Goal: Information Seeking & Learning: Learn about a topic

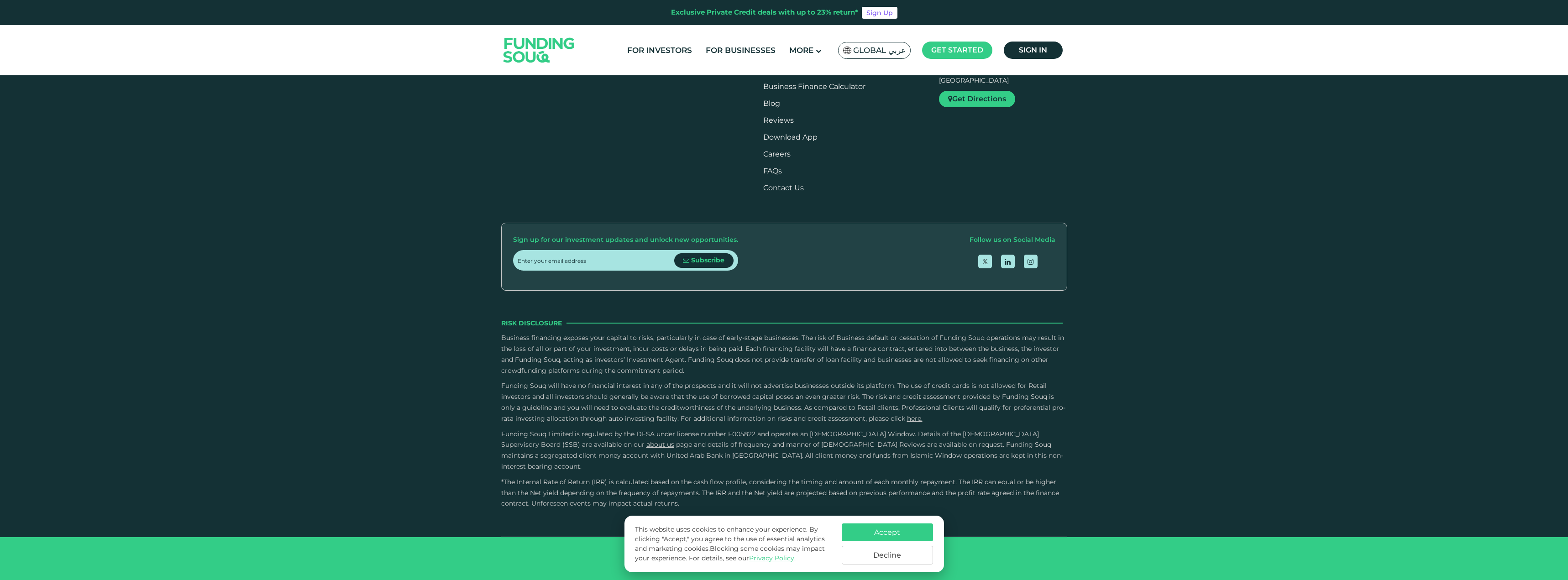
scroll to position [1598, 0]
type tc-range-slider "4"
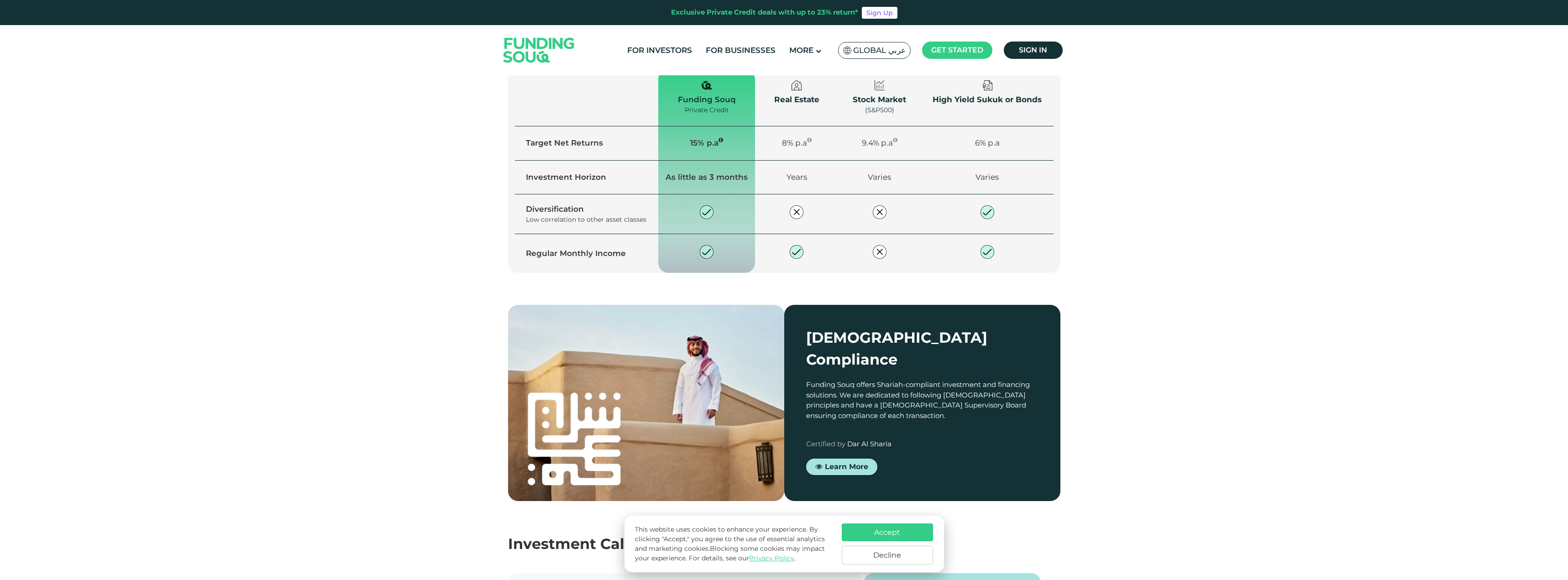
scroll to position [867, 0]
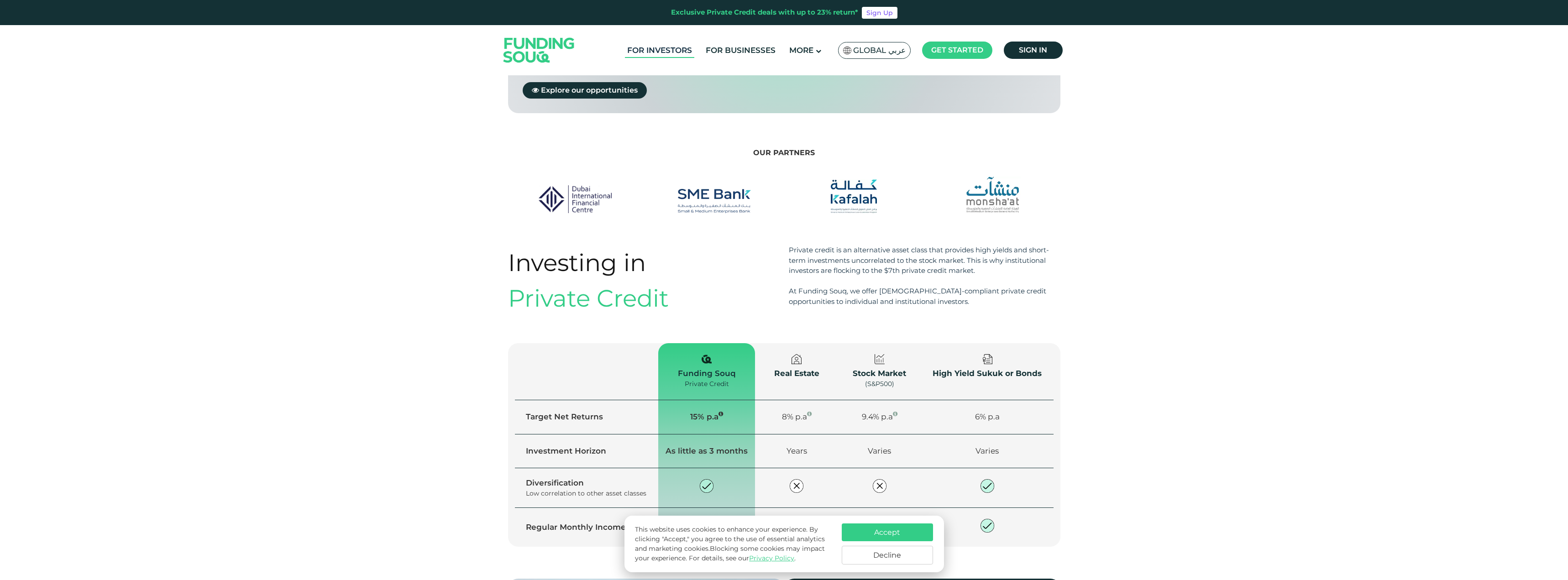
click at [671, 51] on link "For Investors" at bounding box center [660, 50] width 69 height 15
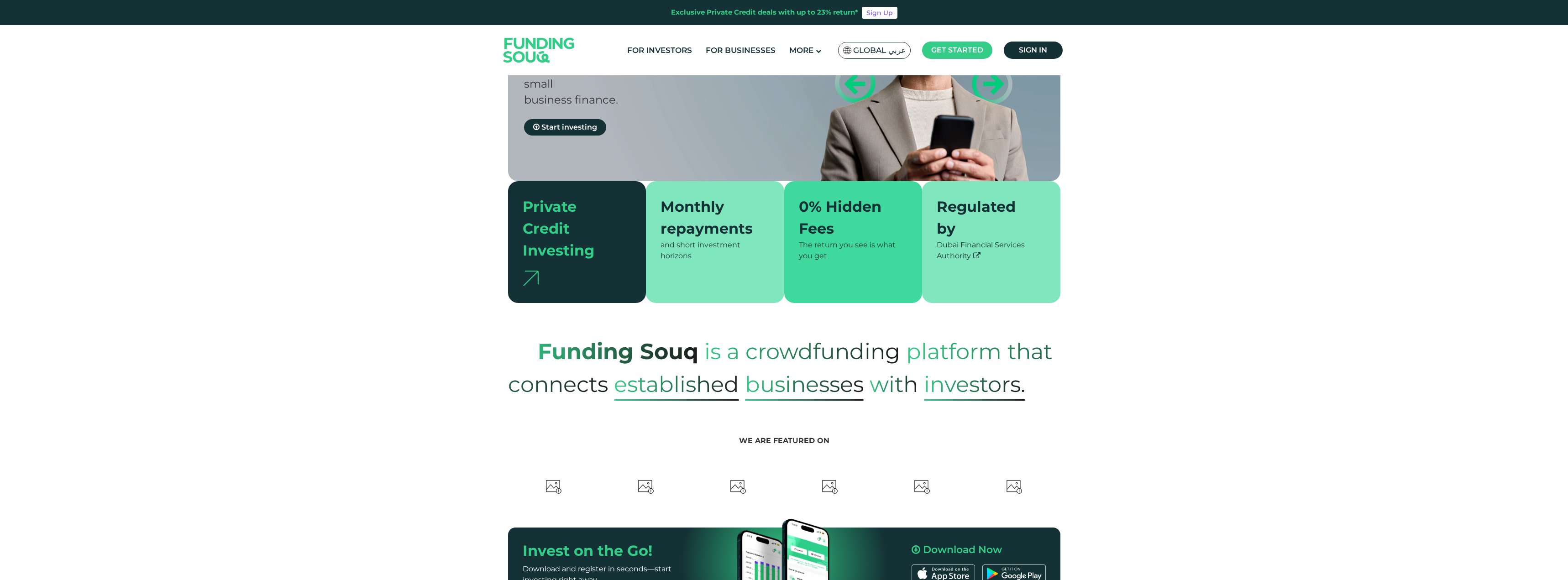
type tc-range-slider "4"
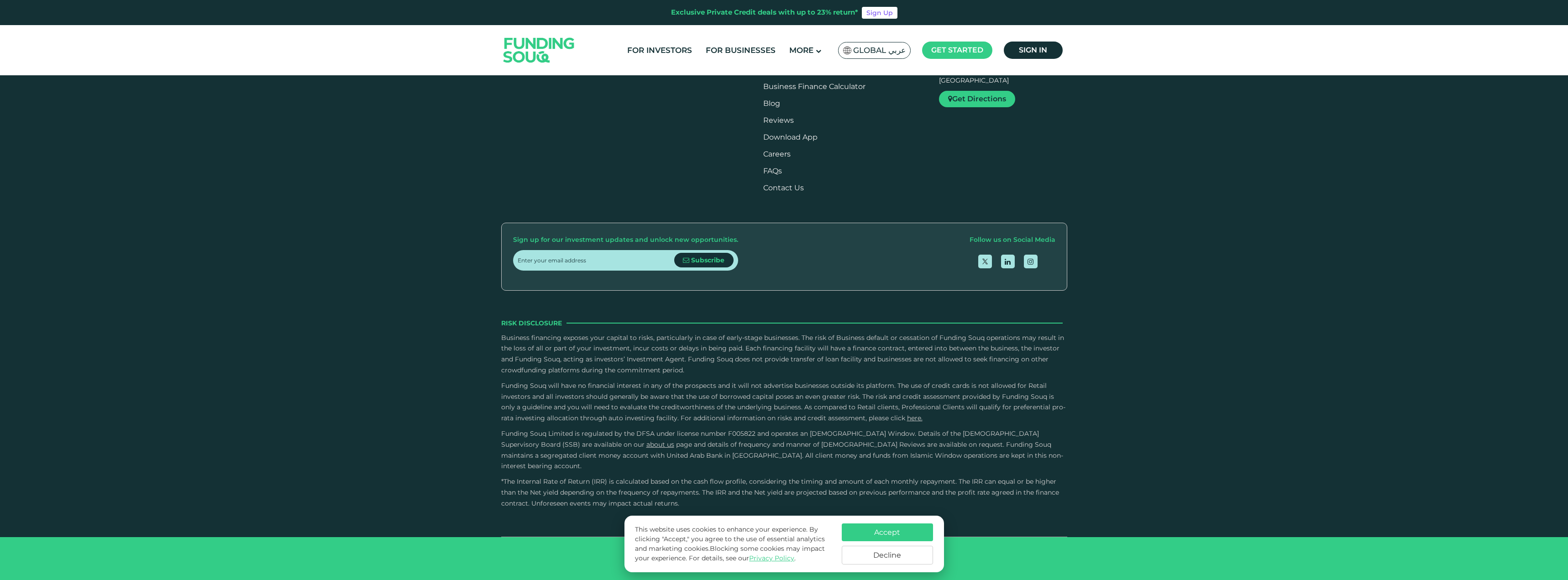
scroll to position [1415, 0]
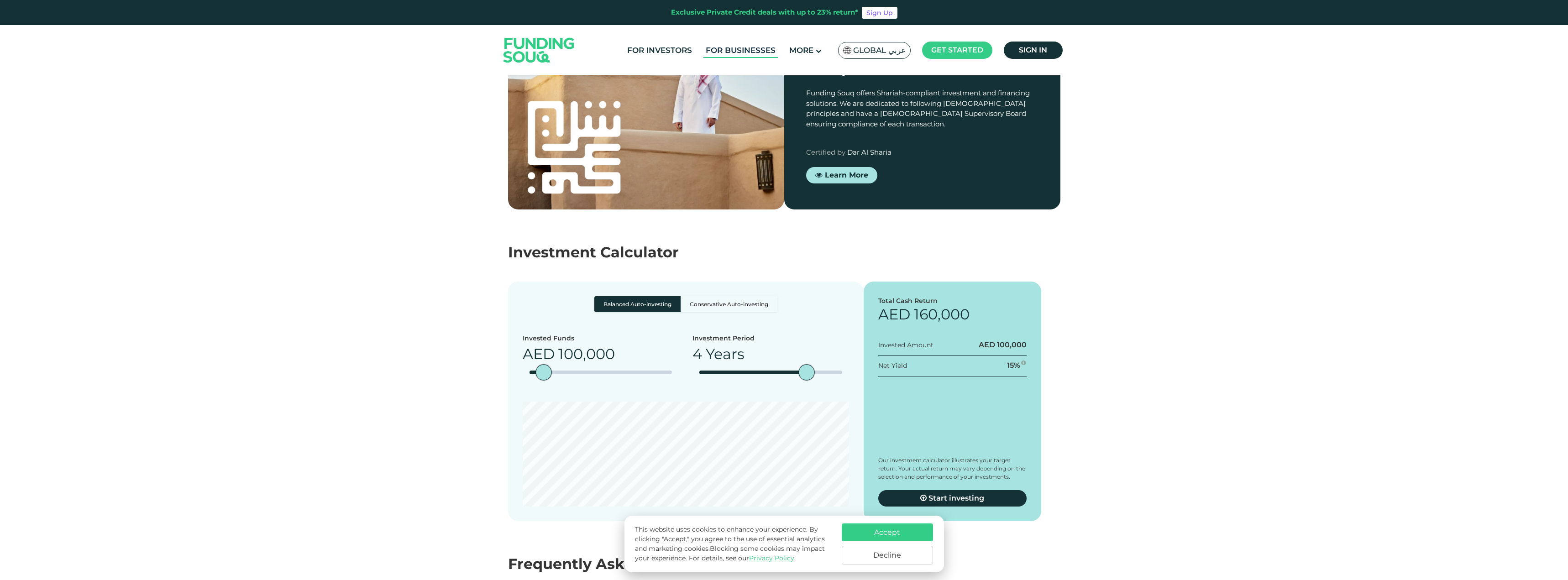
click at [738, 52] on link "For Businesses" at bounding box center [741, 50] width 74 height 15
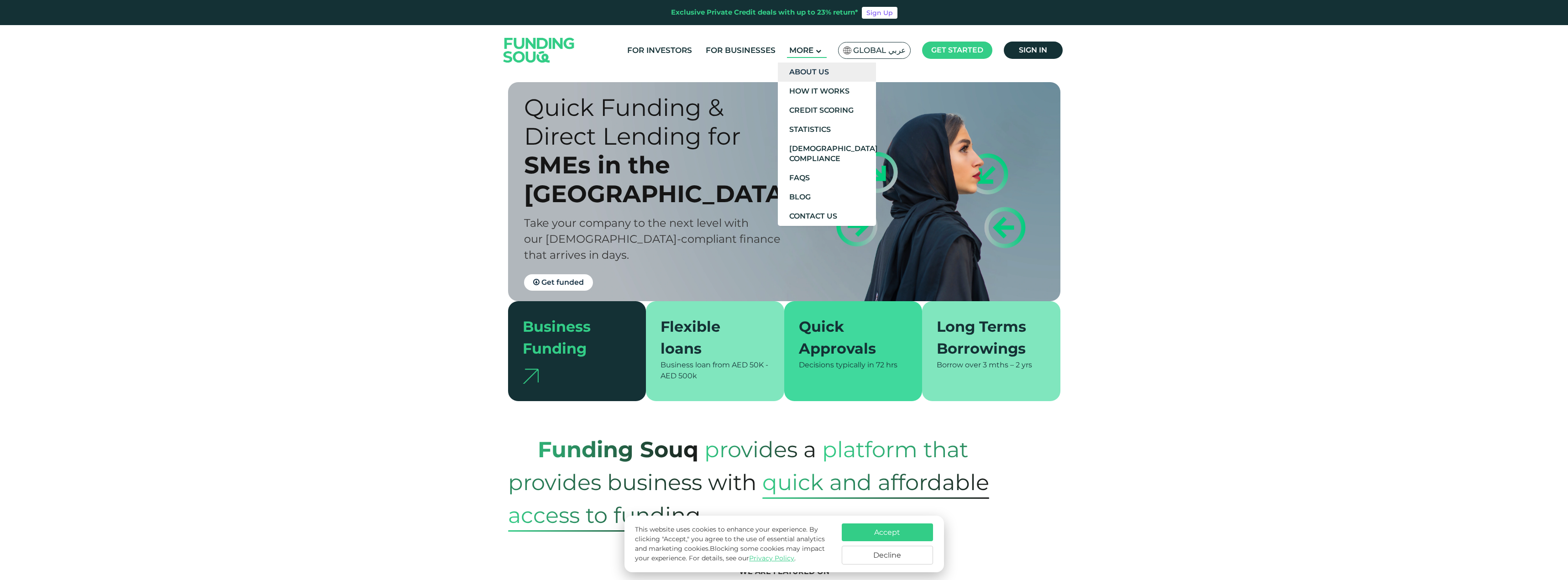
click at [819, 75] on link "About Us" at bounding box center [827, 72] width 98 height 19
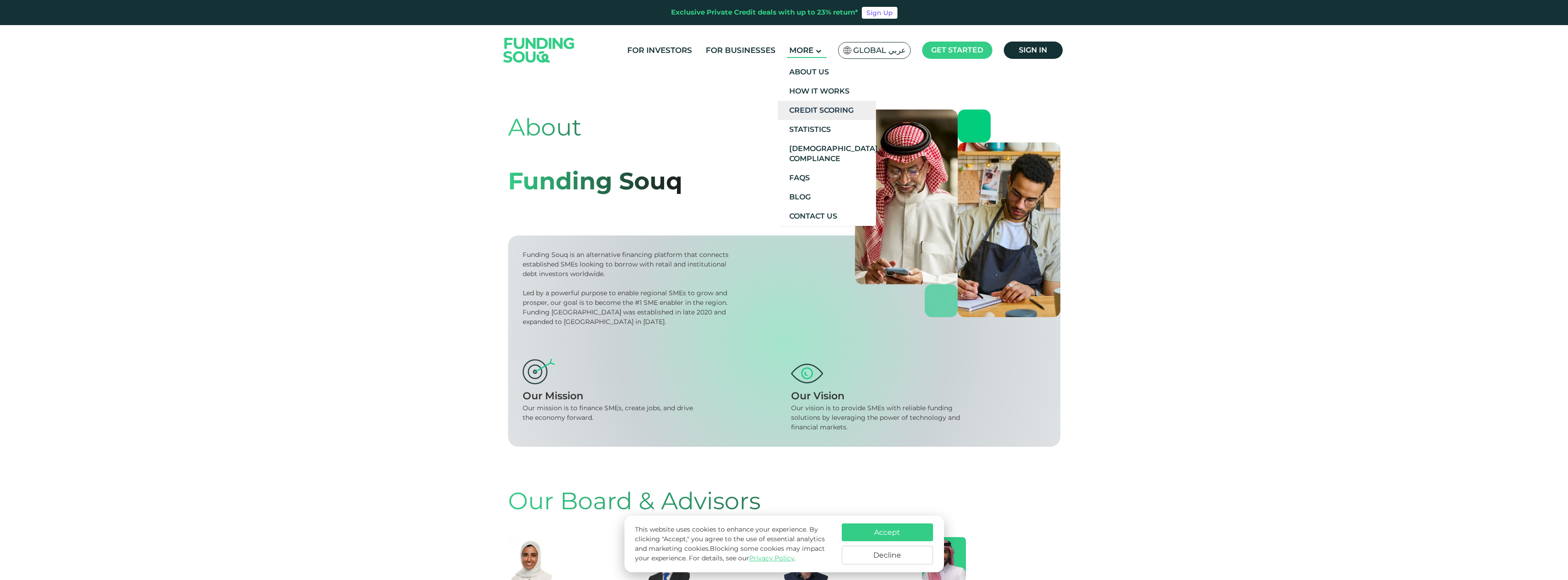
click at [826, 114] on link "Credit Scoring" at bounding box center [827, 110] width 98 height 19
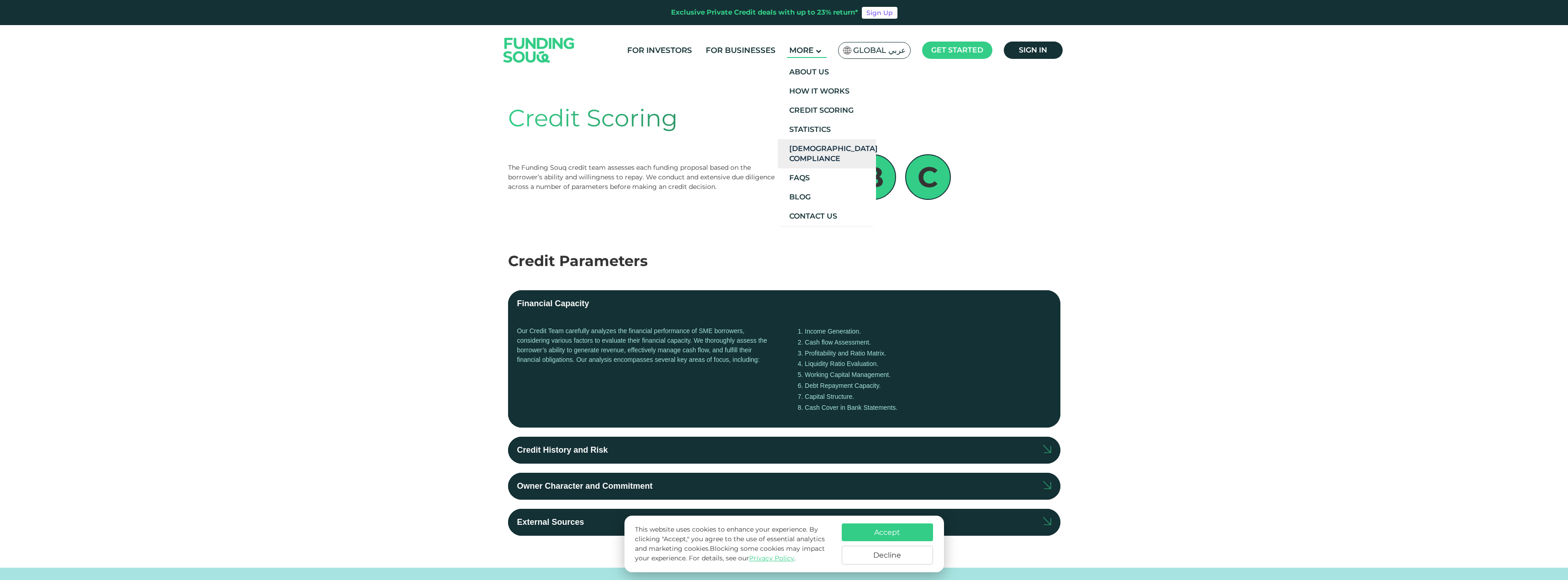
click at [826, 158] on link "[DEMOGRAPHIC_DATA] Compliance" at bounding box center [827, 154] width 98 height 29
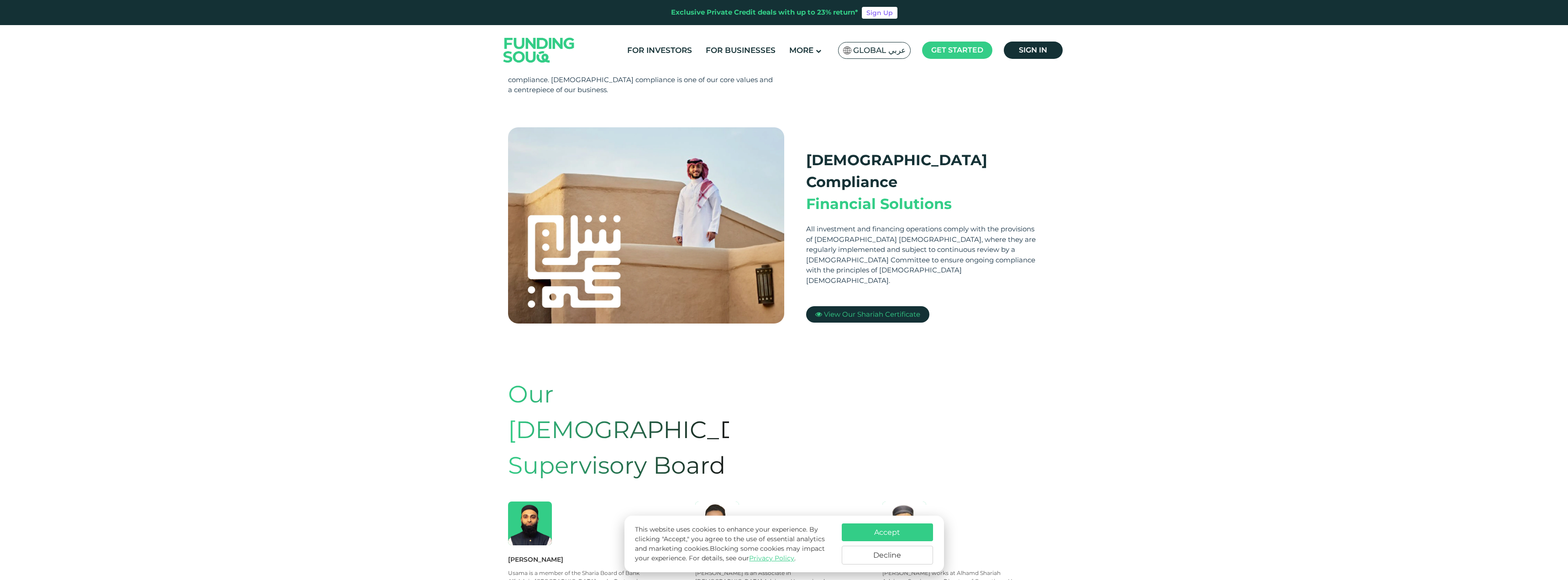
scroll to position [320, 0]
